Goal: Communication & Community: Share content

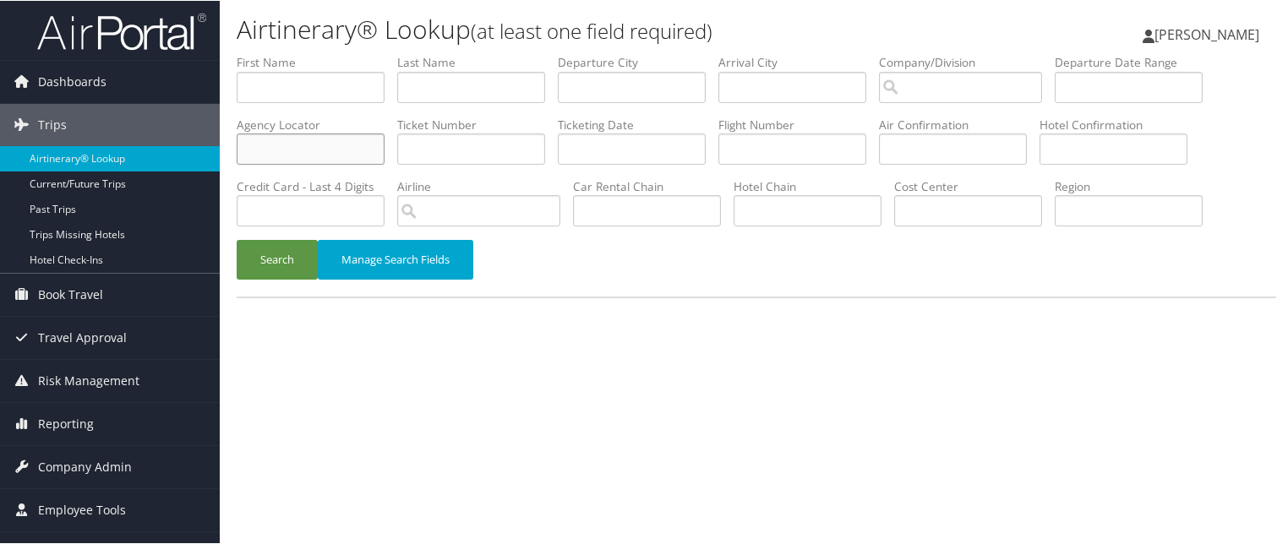
click at [385, 133] on input "text" at bounding box center [311, 148] width 148 height 31
type input "wszaid"
click at [255, 239] on button "Search" at bounding box center [277, 259] width 81 height 40
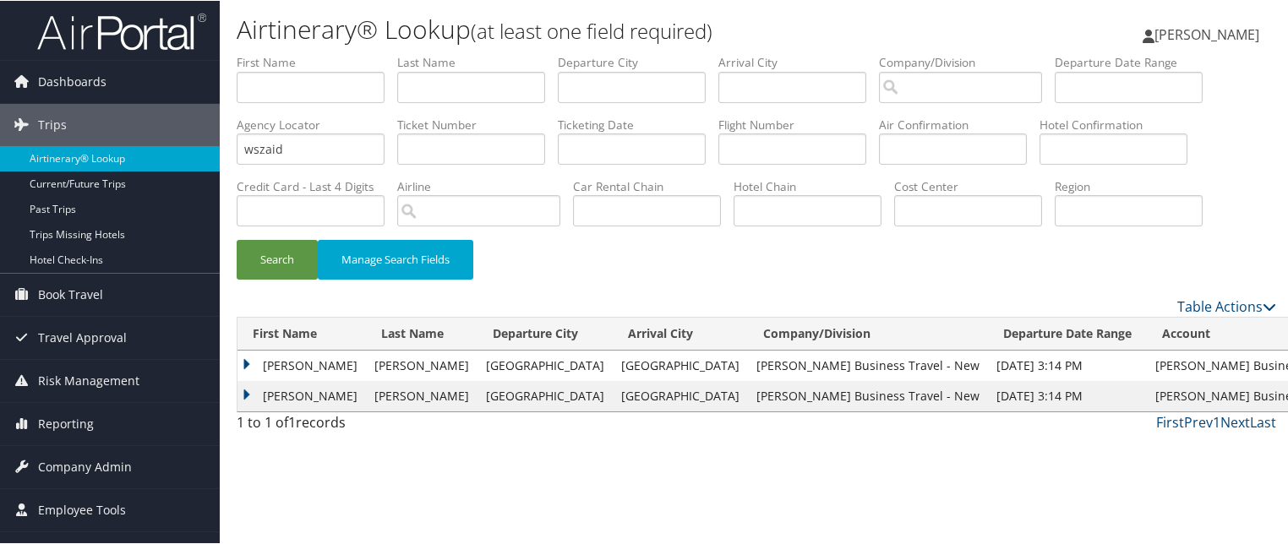
click at [249, 380] on td "[PERSON_NAME]" at bounding box center [302, 395] width 129 height 30
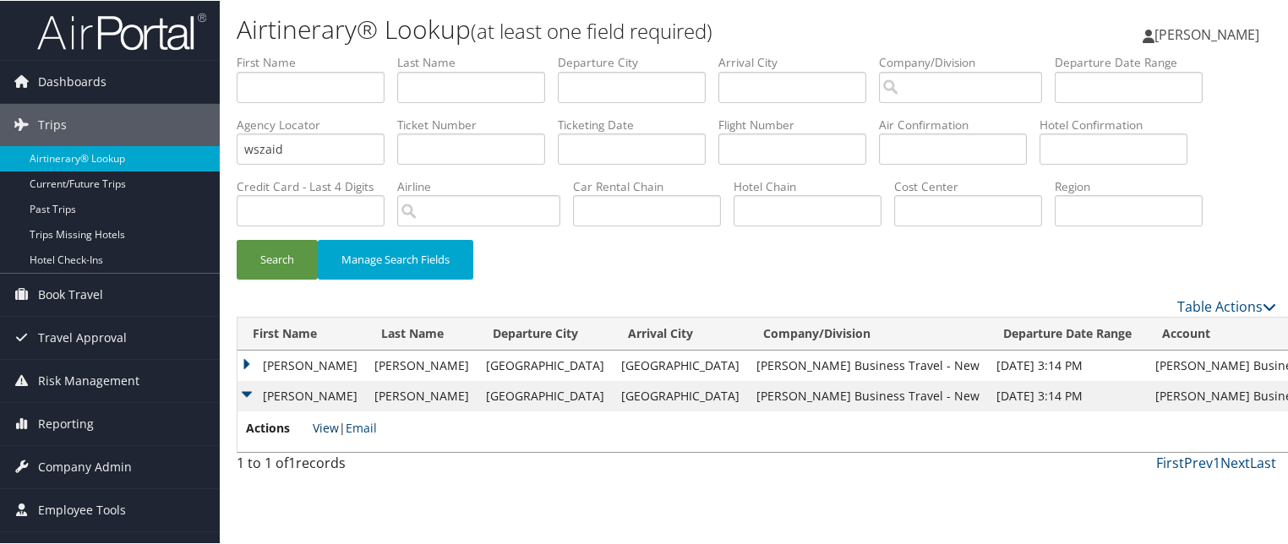
click at [315, 419] on link "View" at bounding box center [326, 427] width 26 height 16
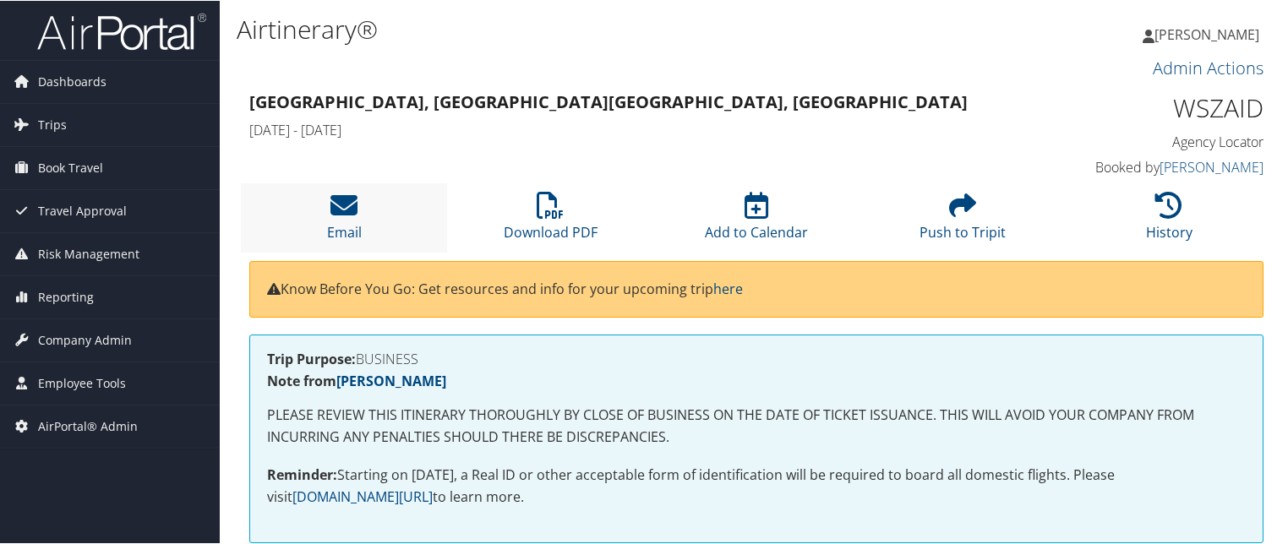
click at [353, 183] on li "Email" at bounding box center [344, 217] width 206 height 68
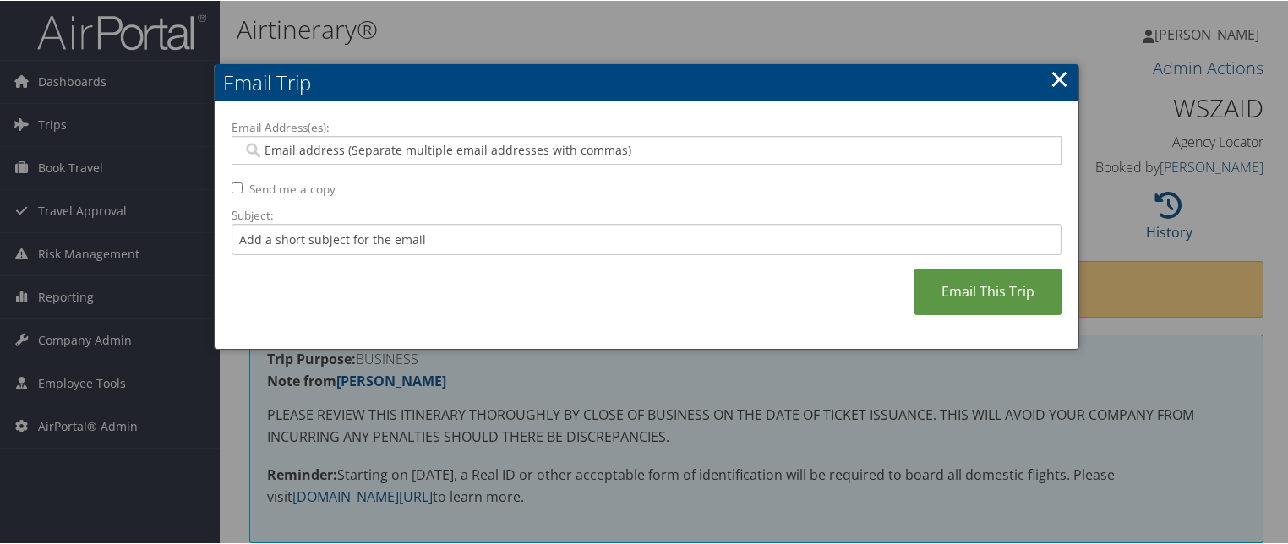
click at [302, 141] on input "Email Address(es):" at bounding box center [651, 149] width 816 height 17
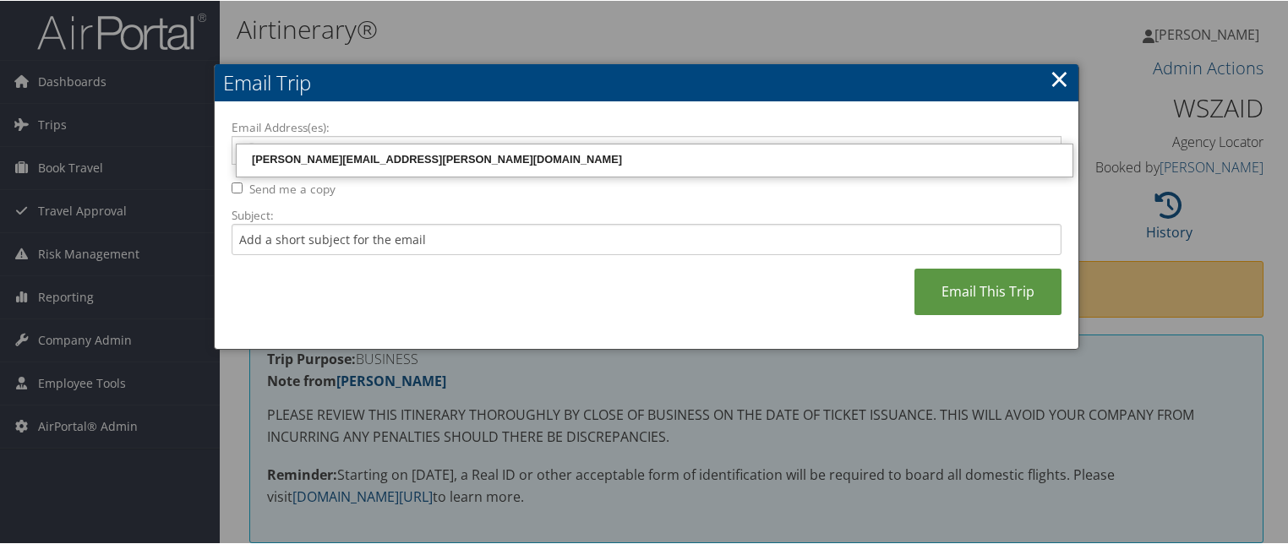
type input "cherise.benson@cbtravel.com"
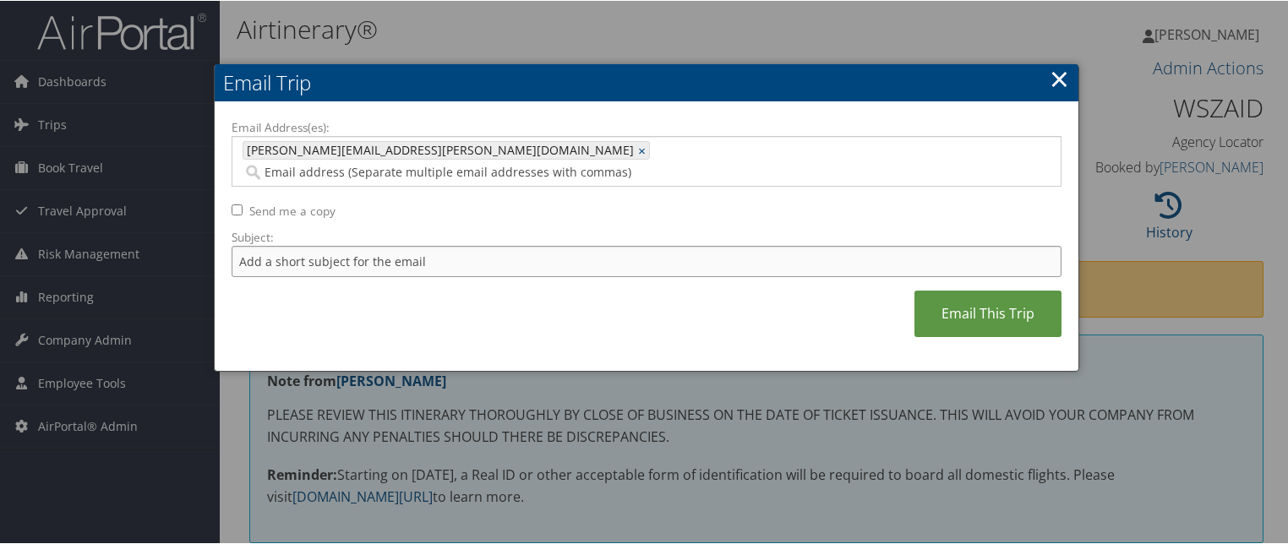
drag, startPoint x: 398, startPoint y: 203, endPoint x: -42, endPoint y: 198, distance: 440.5
click at [0, 198] on html "Menu Dashboards ► AirPortal 360™ (Manager) AirPortal 360™ (Agent) My Travel Das…" at bounding box center [647, 272] width 1294 height 544
type input "I"
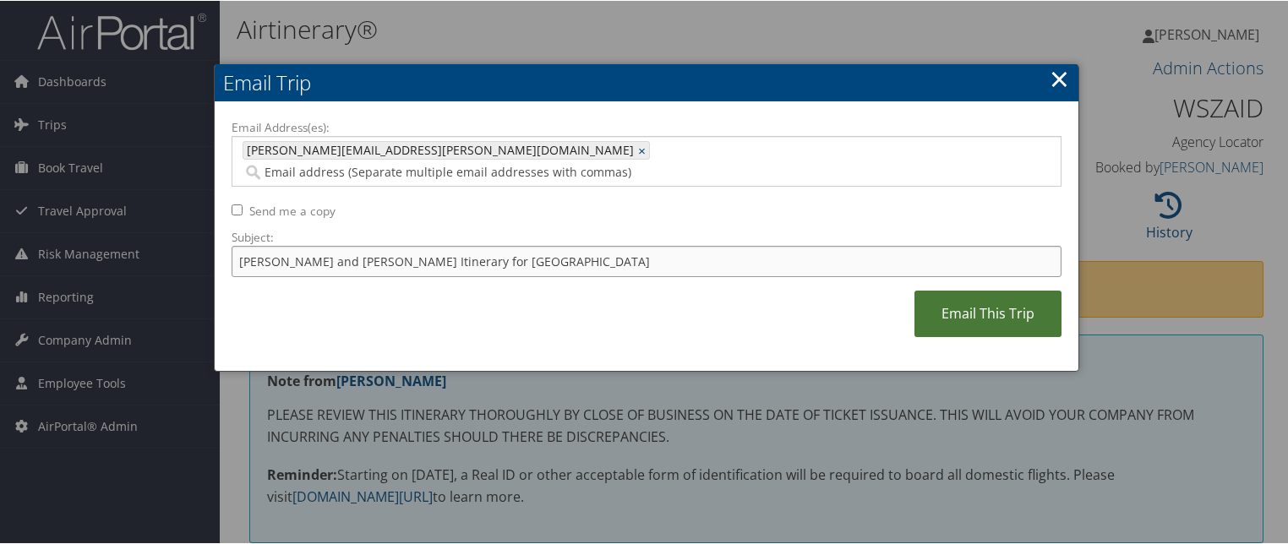
type input "Mike and Camille Itinerary for Punta Cana"
click at [1023, 290] on link "Email This Trip" at bounding box center [988, 313] width 147 height 46
